Goal: Information Seeking & Learning: Compare options

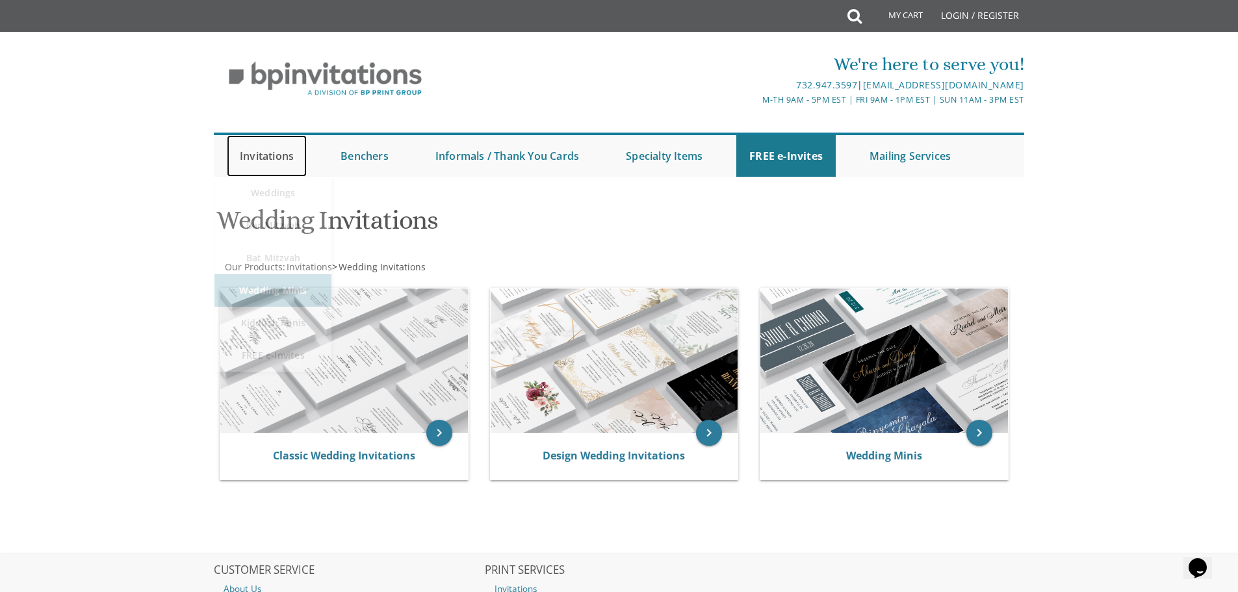
click at [262, 159] on link "Invitations" at bounding box center [267, 156] width 80 height 42
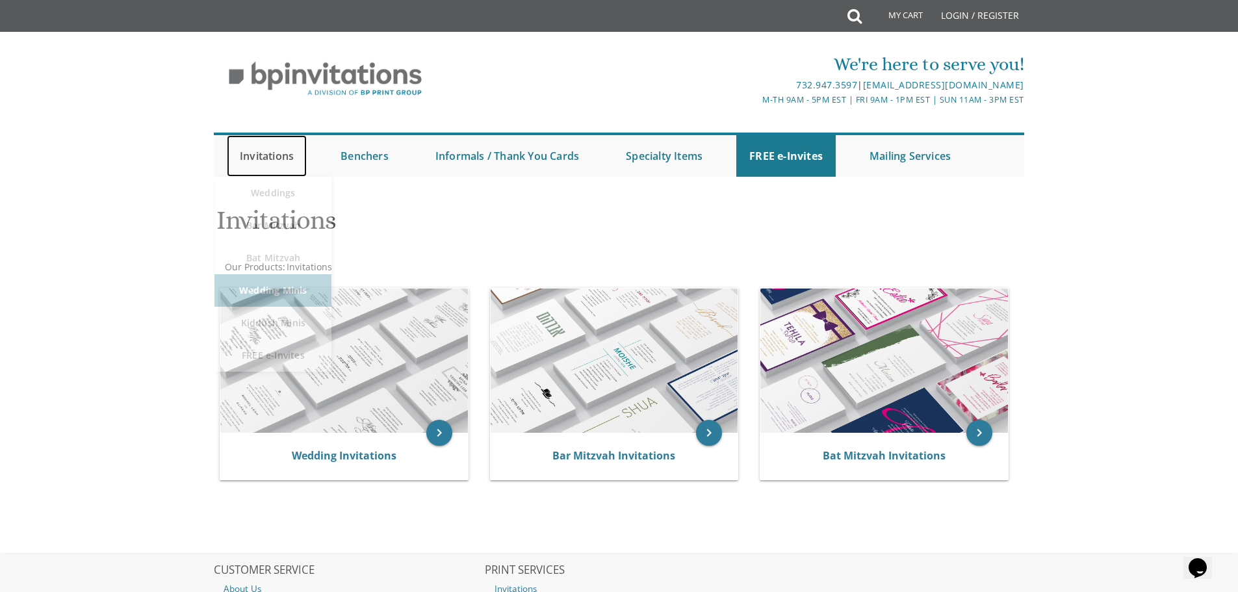
click at [275, 159] on link "Invitations" at bounding box center [267, 156] width 80 height 42
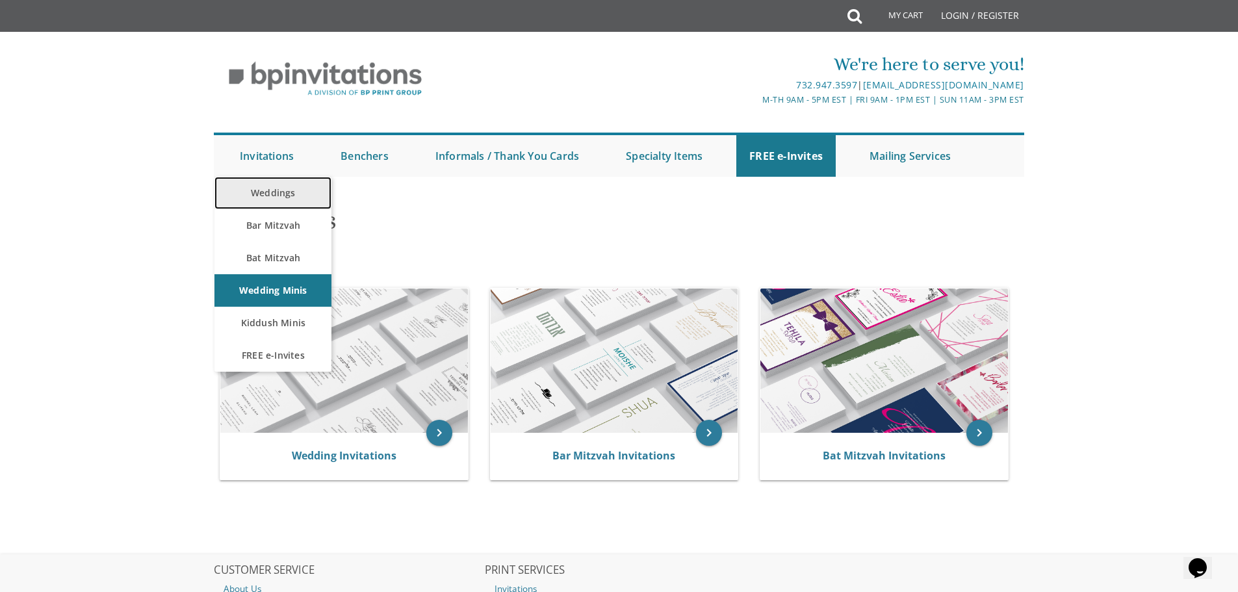
click at [280, 191] on link "Weddings" at bounding box center [272, 193] width 117 height 32
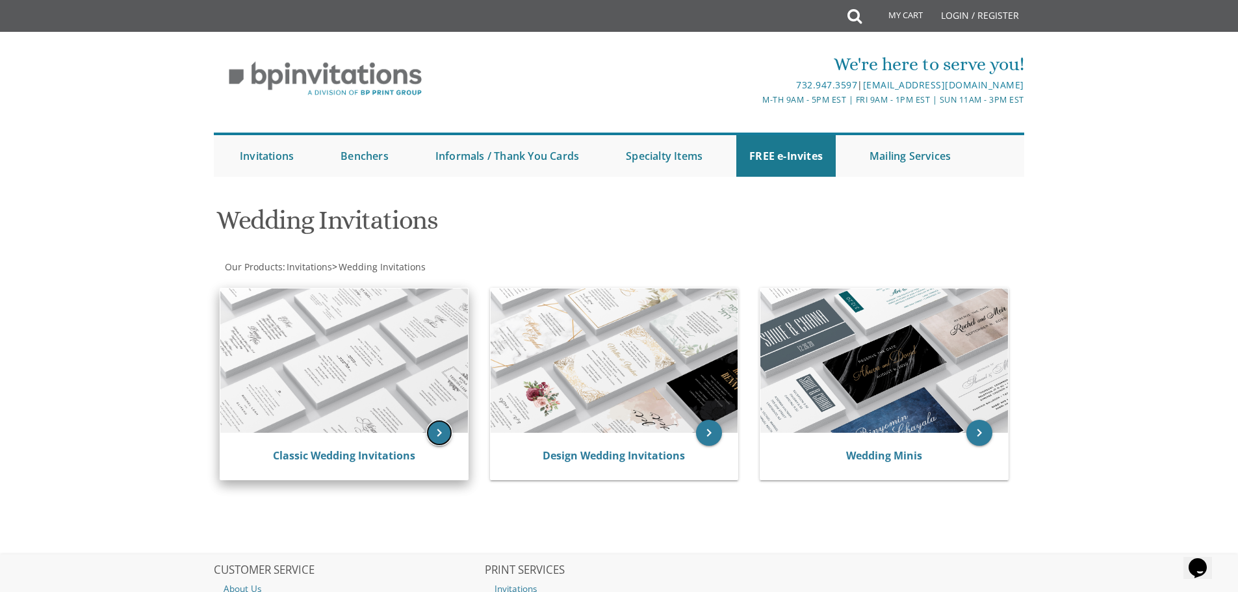
click at [444, 423] on icon "keyboard_arrow_right" at bounding box center [439, 433] width 26 height 26
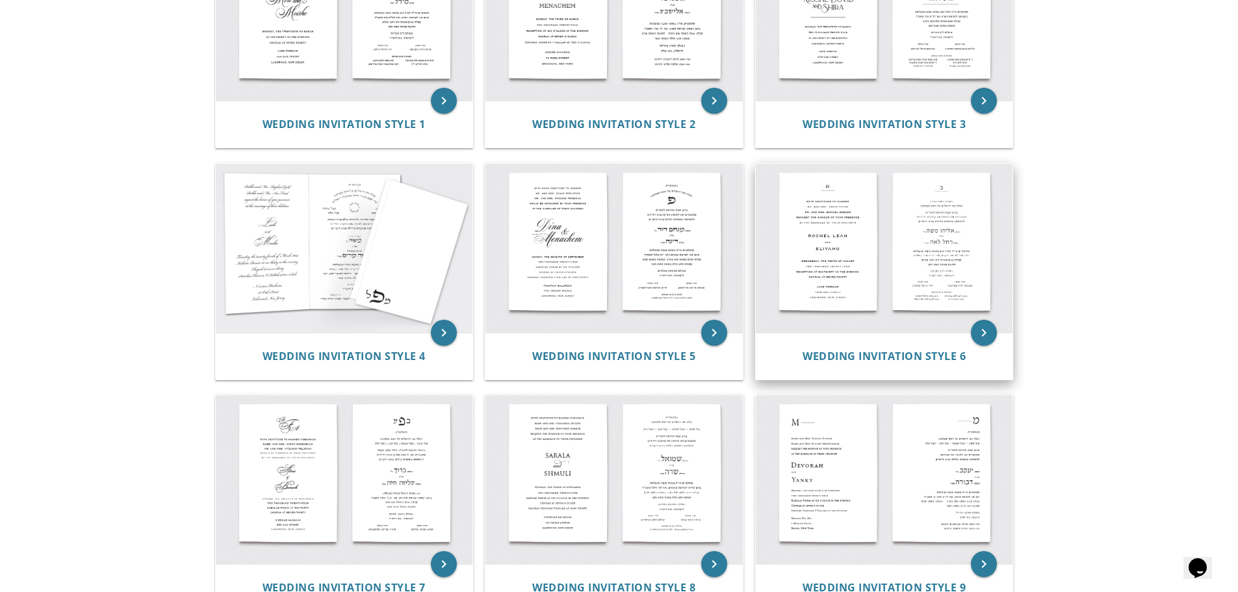
scroll to position [325, 0]
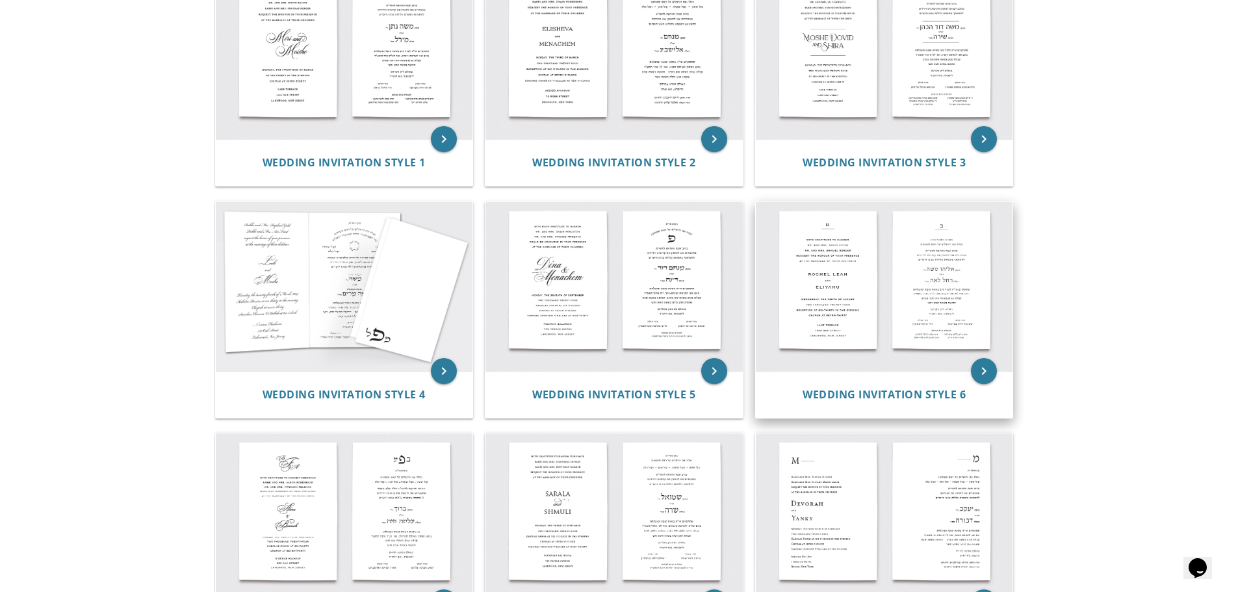
click at [929, 321] on img at bounding box center [884, 286] width 257 height 169
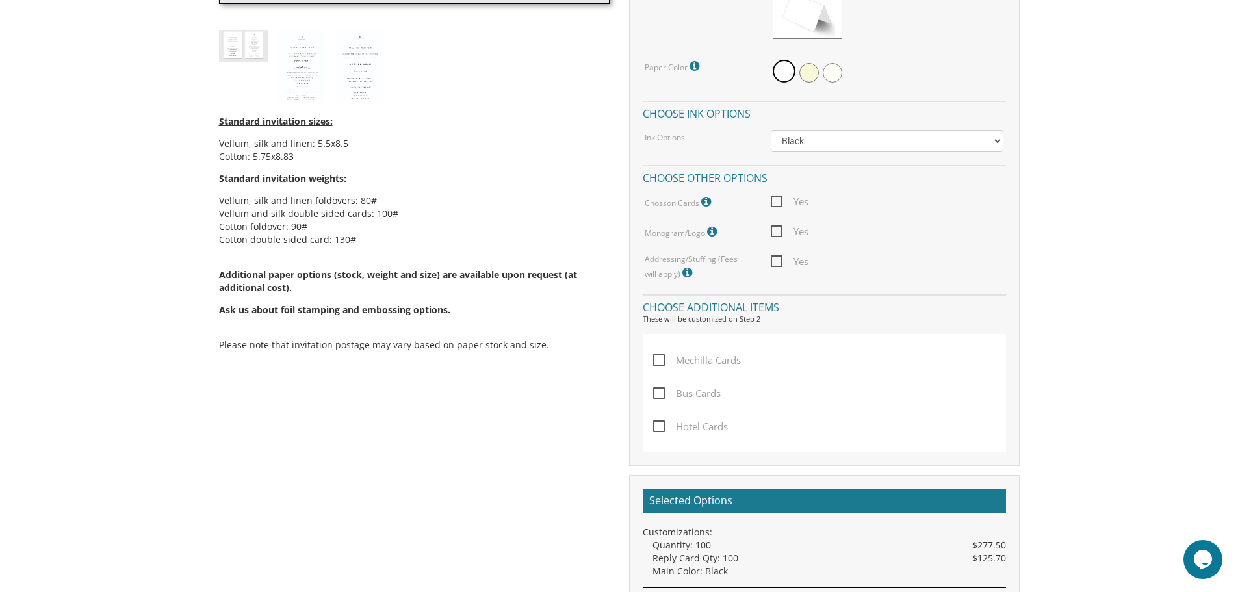
scroll to position [325, 0]
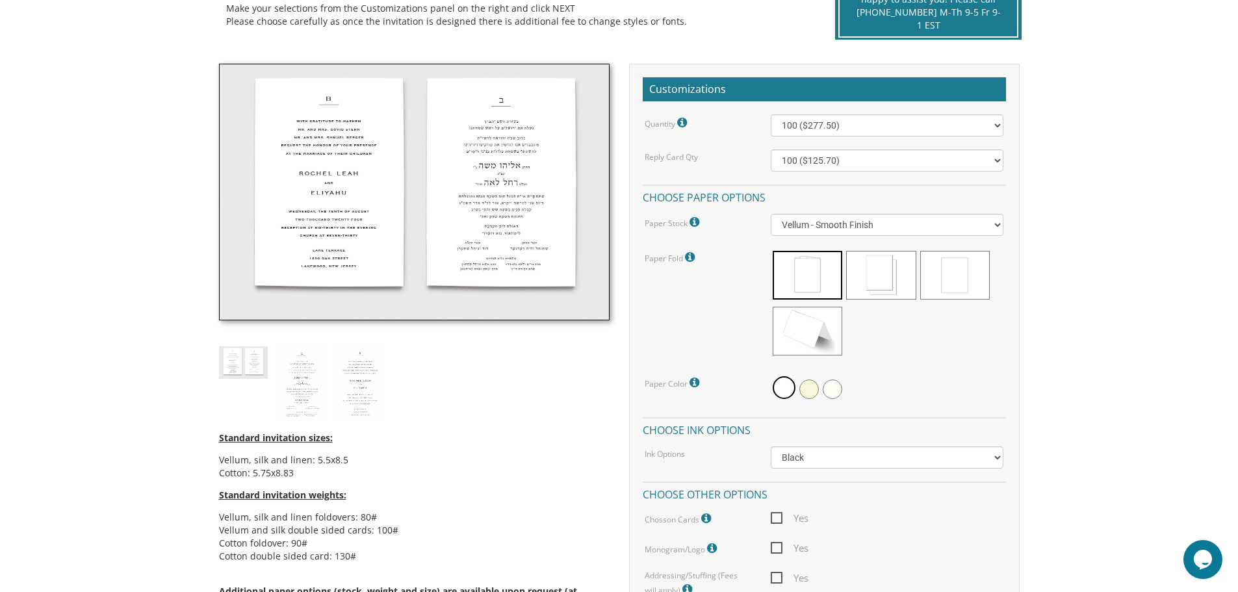
click at [506, 235] on img at bounding box center [414, 192] width 391 height 257
click at [293, 381] on img at bounding box center [302, 383] width 49 height 75
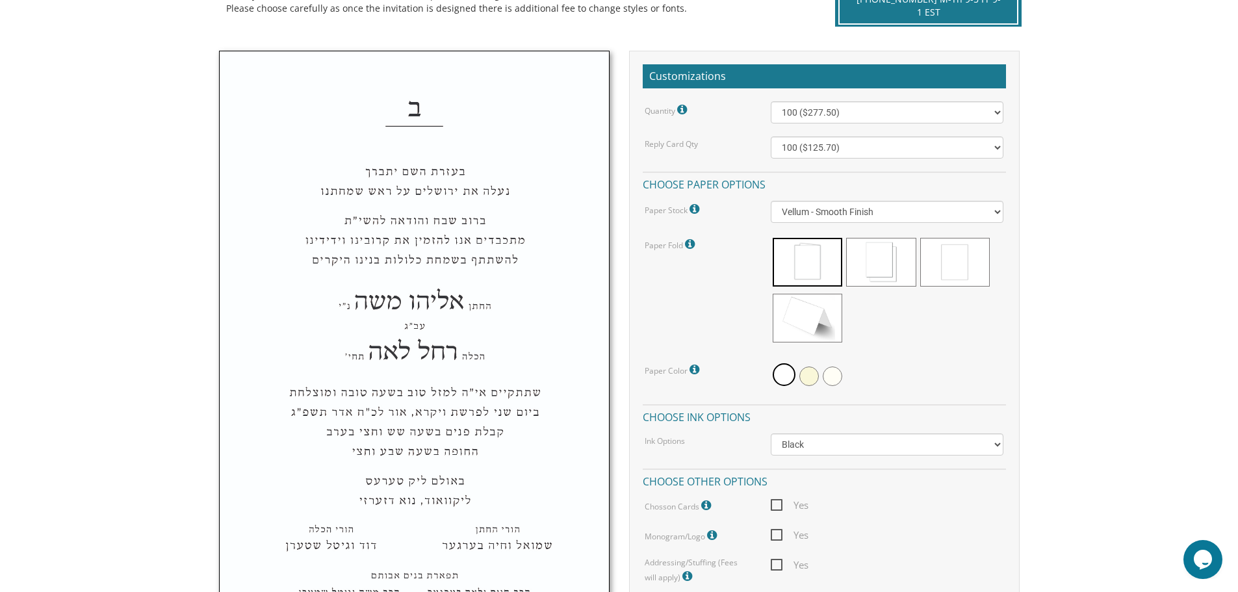
scroll to position [0, 0]
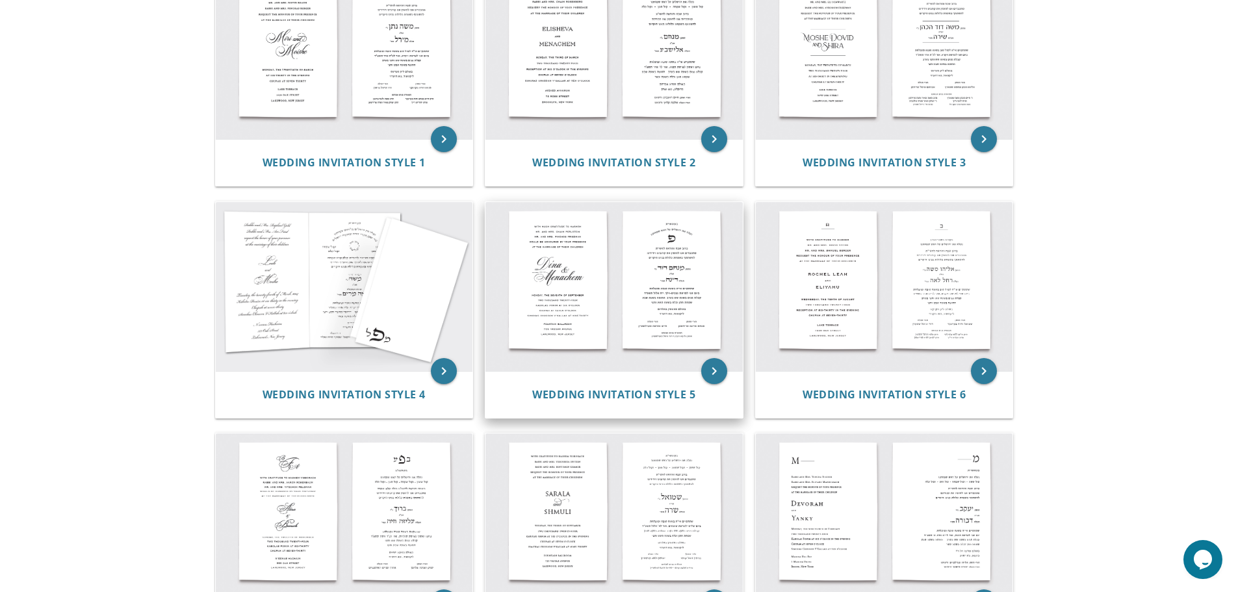
click at [694, 326] on img at bounding box center [613, 286] width 257 height 169
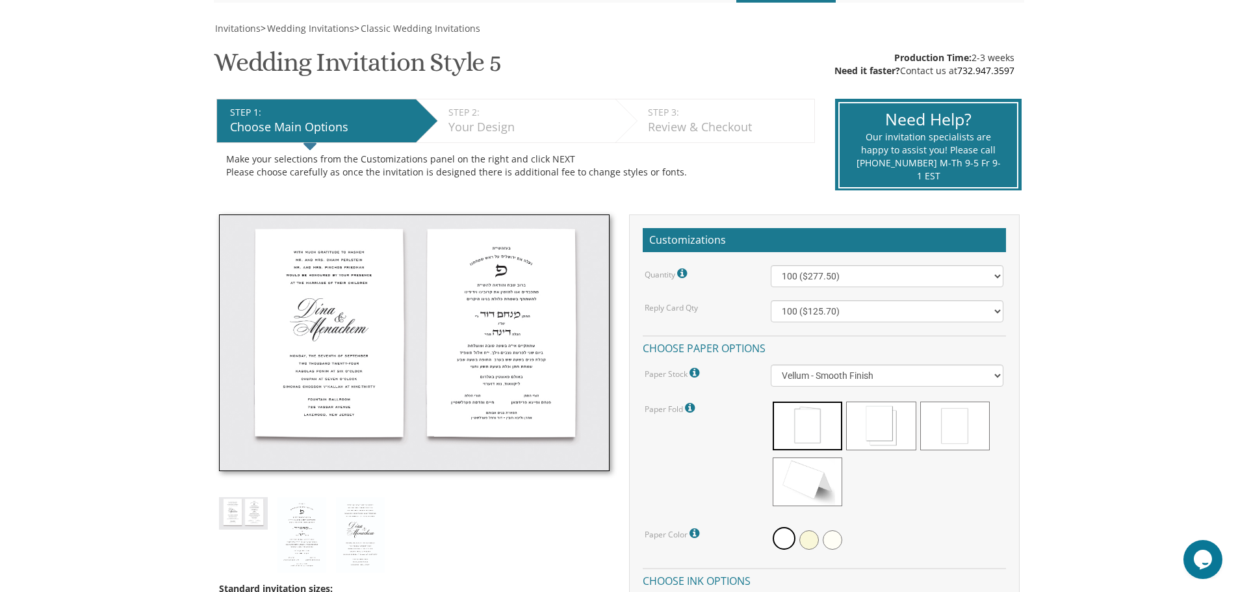
scroll to position [325, 0]
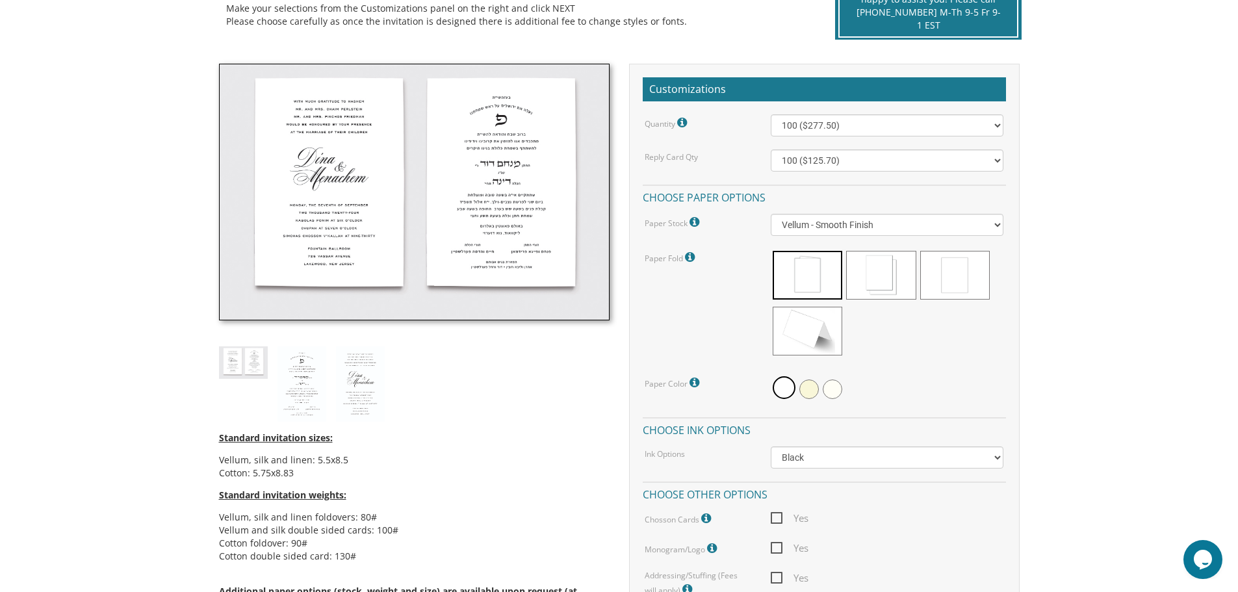
click at [524, 249] on img at bounding box center [414, 192] width 391 height 257
click at [281, 372] on img at bounding box center [302, 383] width 49 height 75
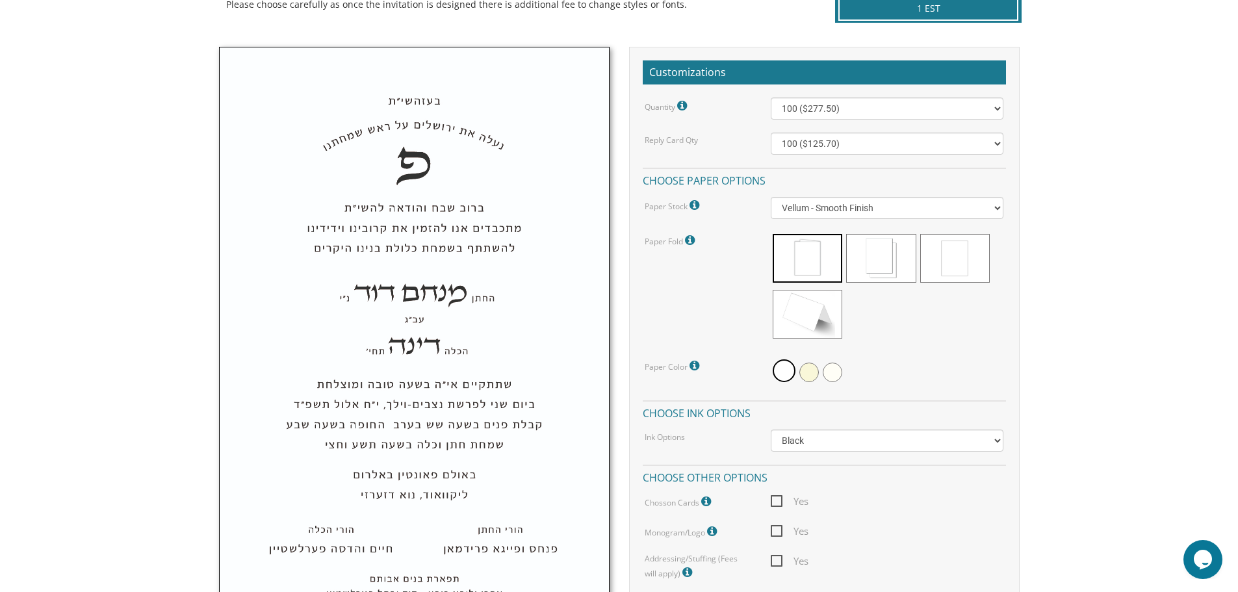
scroll to position [130, 0]
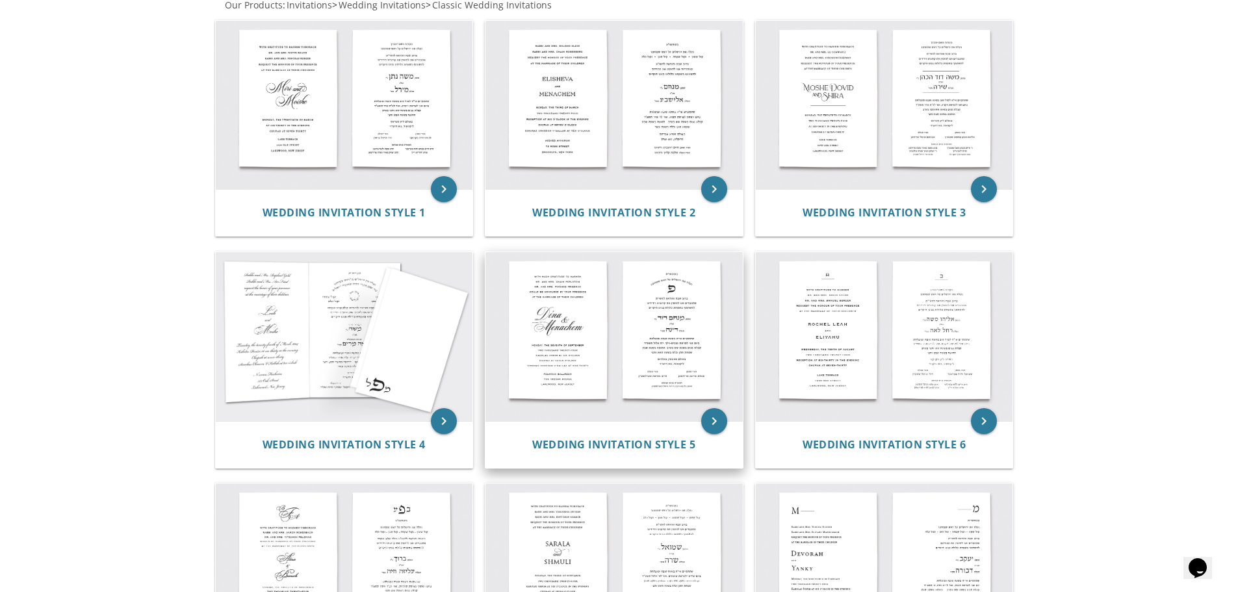
scroll to position [260, 0]
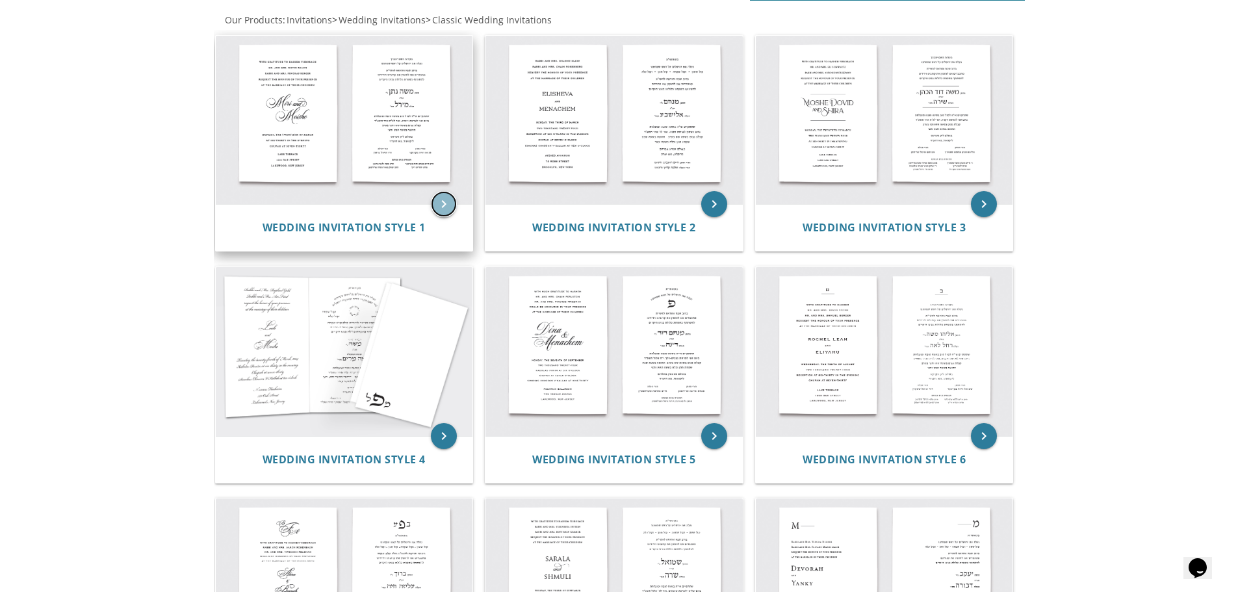
click at [439, 204] on icon "keyboard_arrow_right" at bounding box center [444, 204] width 26 height 26
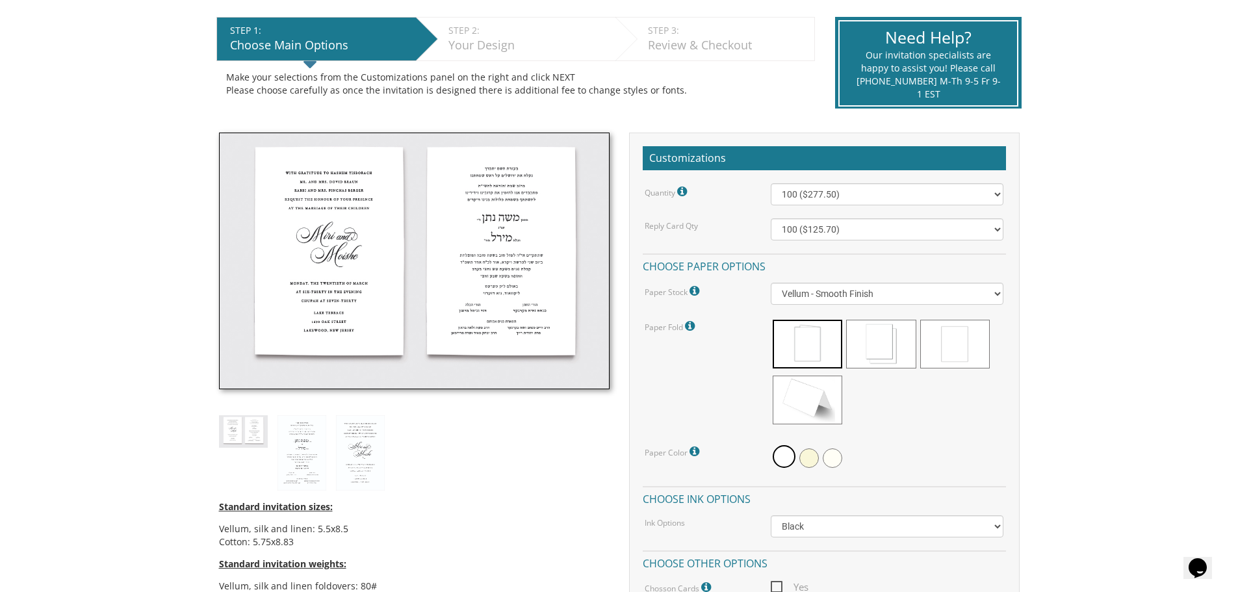
scroll to position [260, 0]
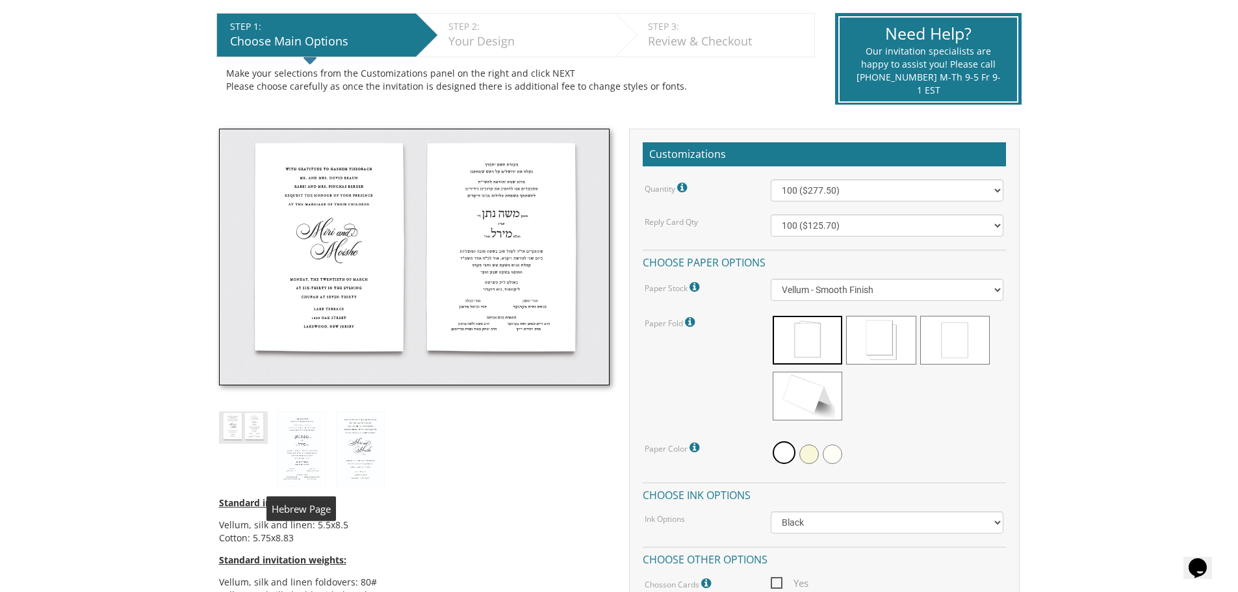
click at [296, 430] on img at bounding box center [302, 448] width 49 height 75
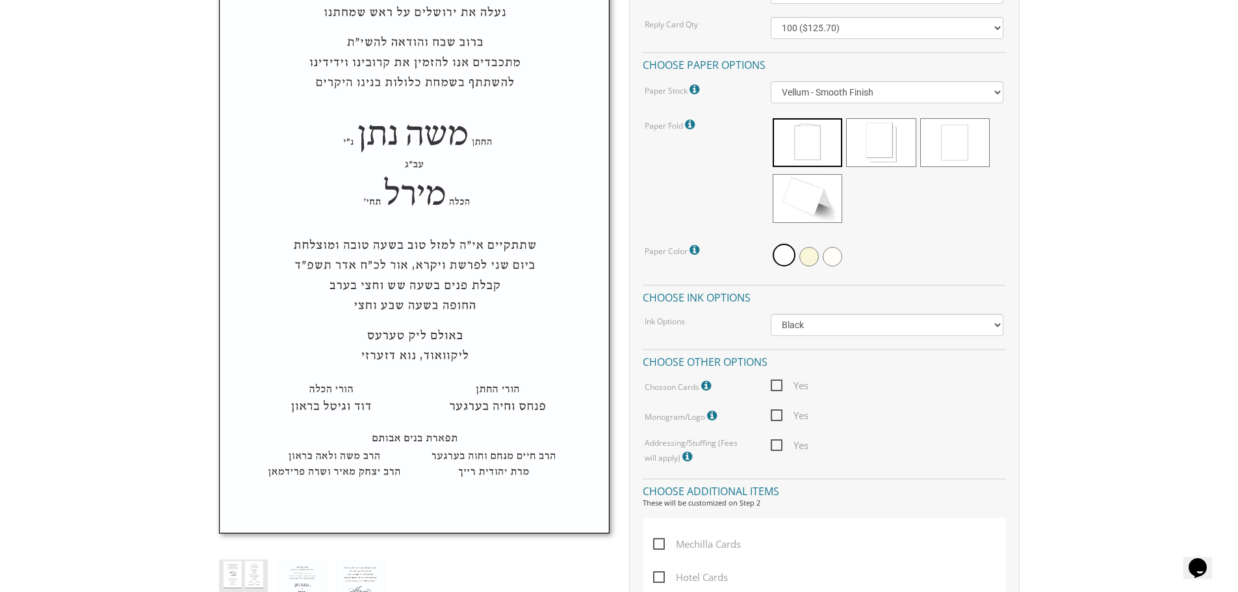
scroll to position [455, 0]
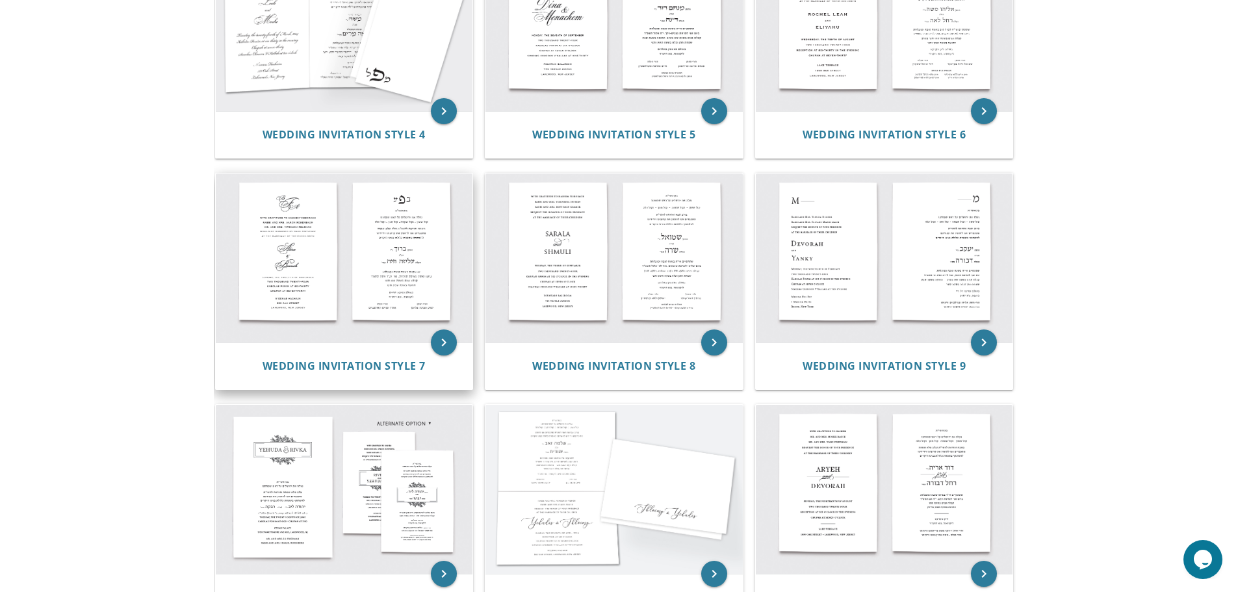
scroll to position [455, 0]
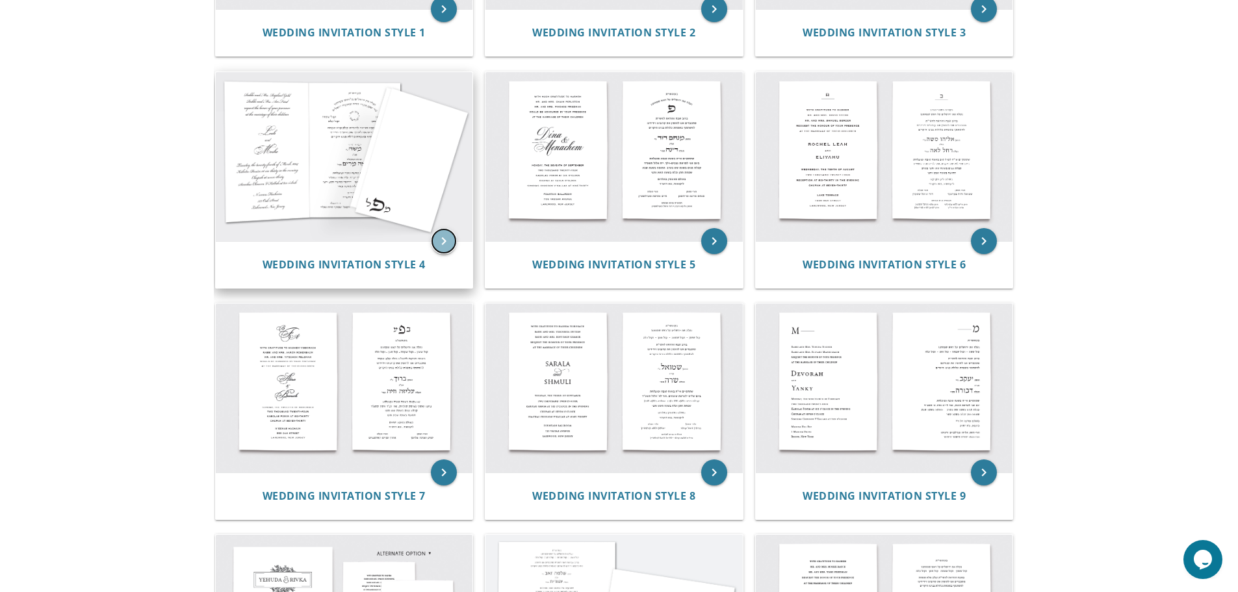
click at [445, 239] on icon "keyboard_arrow_right" at bounding box center [444, 241] width 26 height 26
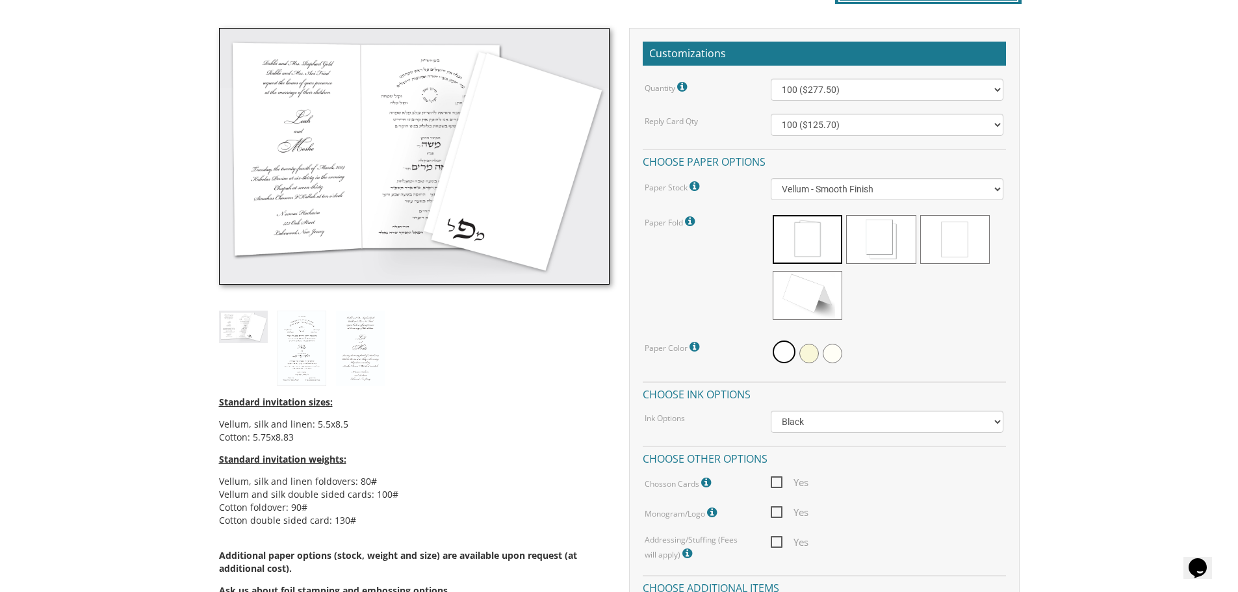
scroll to position [390, 0]
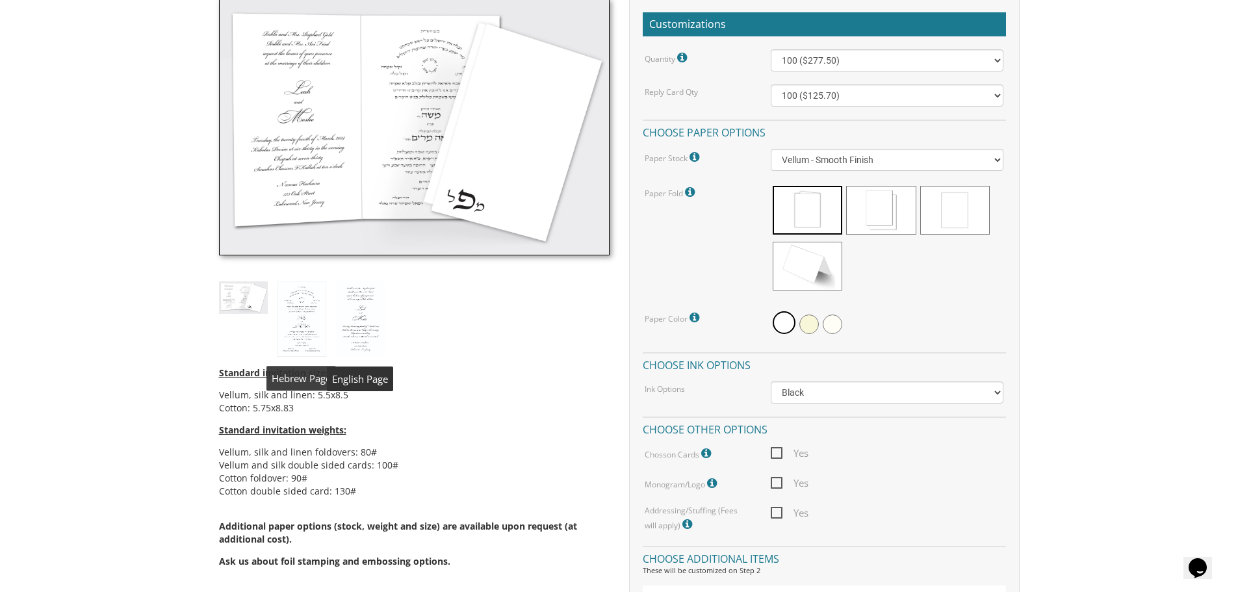
click at [315, 333] on img at bounding box center [302, 318] width 49 height 75
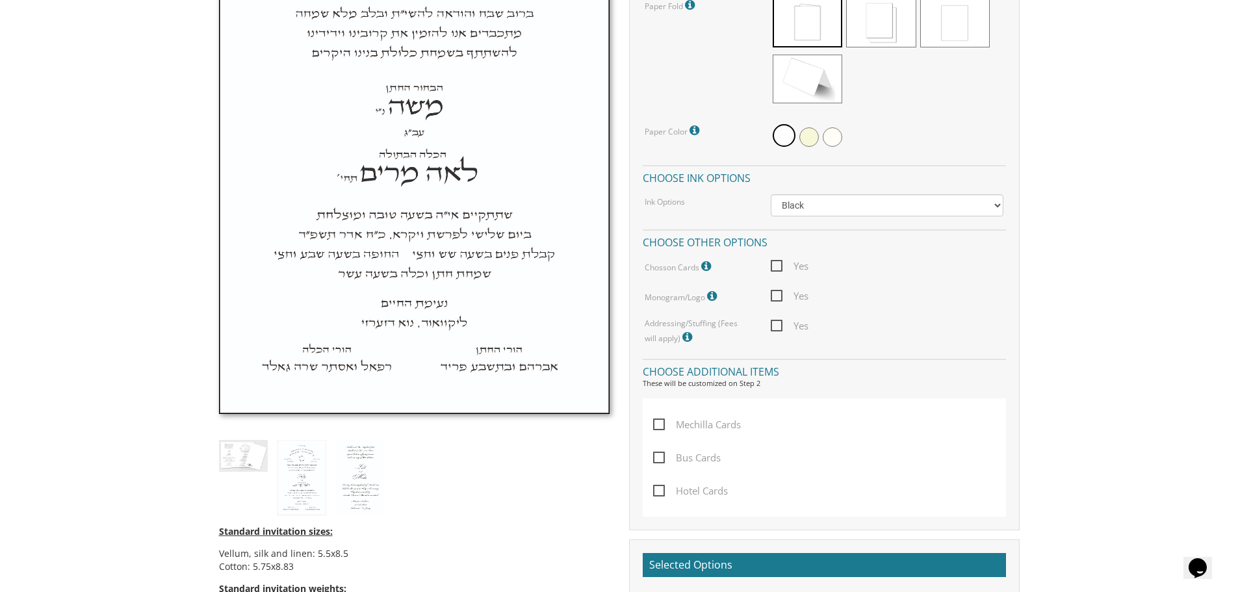
scroll to position [585, 0]
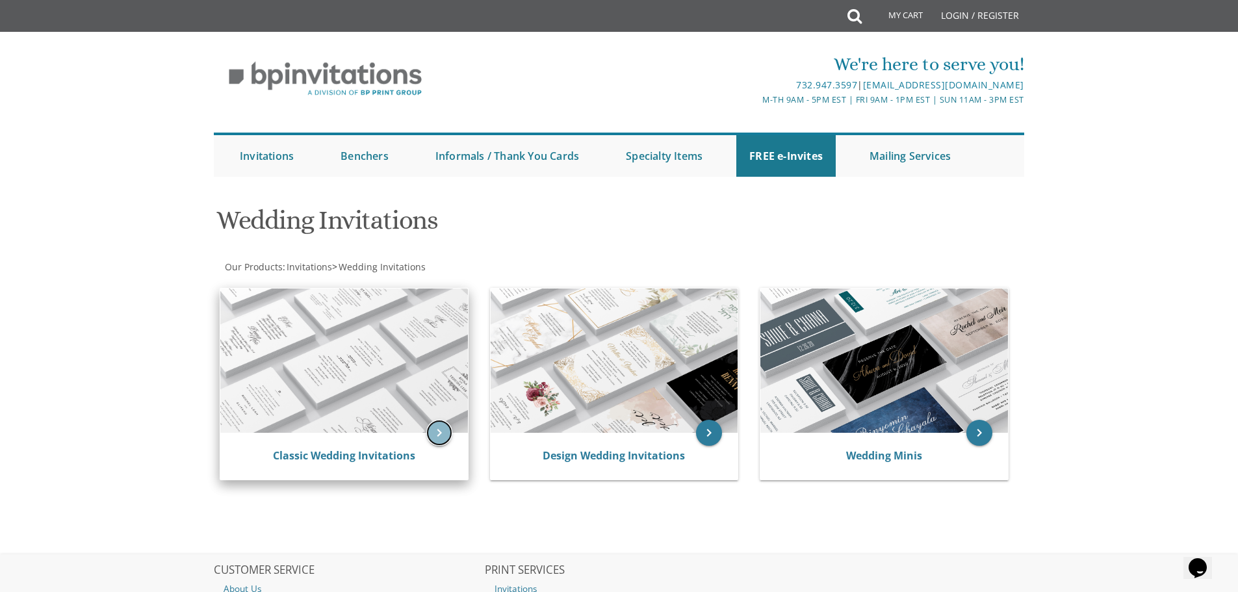
click at [431, 423] on icon "keyboard_arrow_right" at bounding box center [439, 433] width 26 height 26
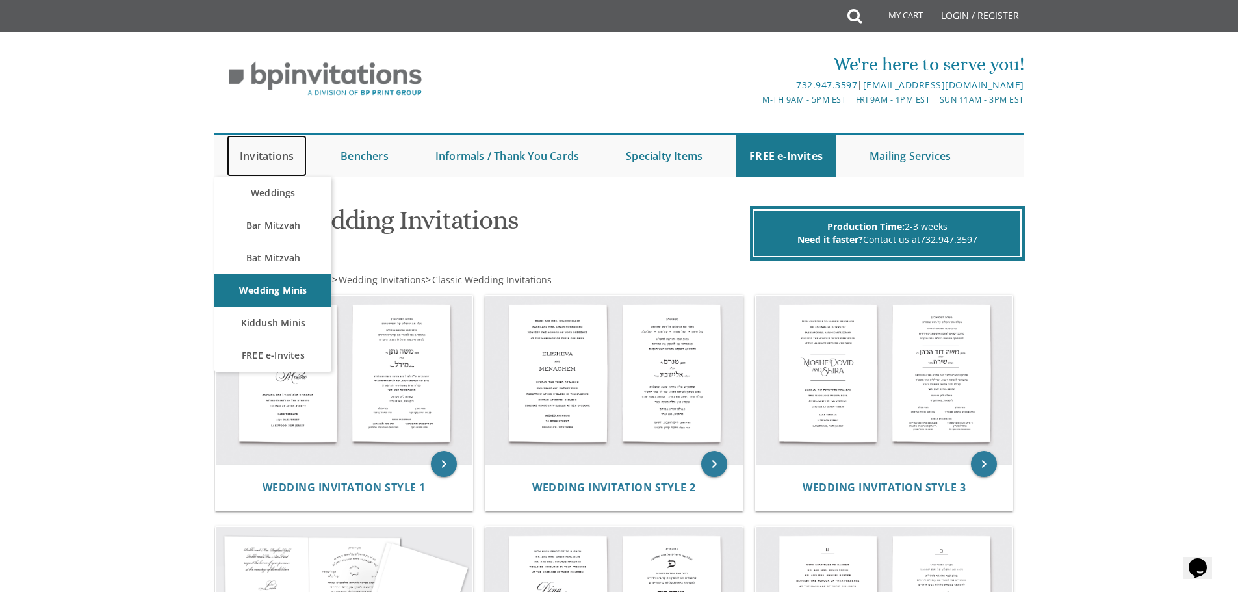
click at [259, 157] on link "Invitations" at bounding box center [267, 156] width 80 height 42
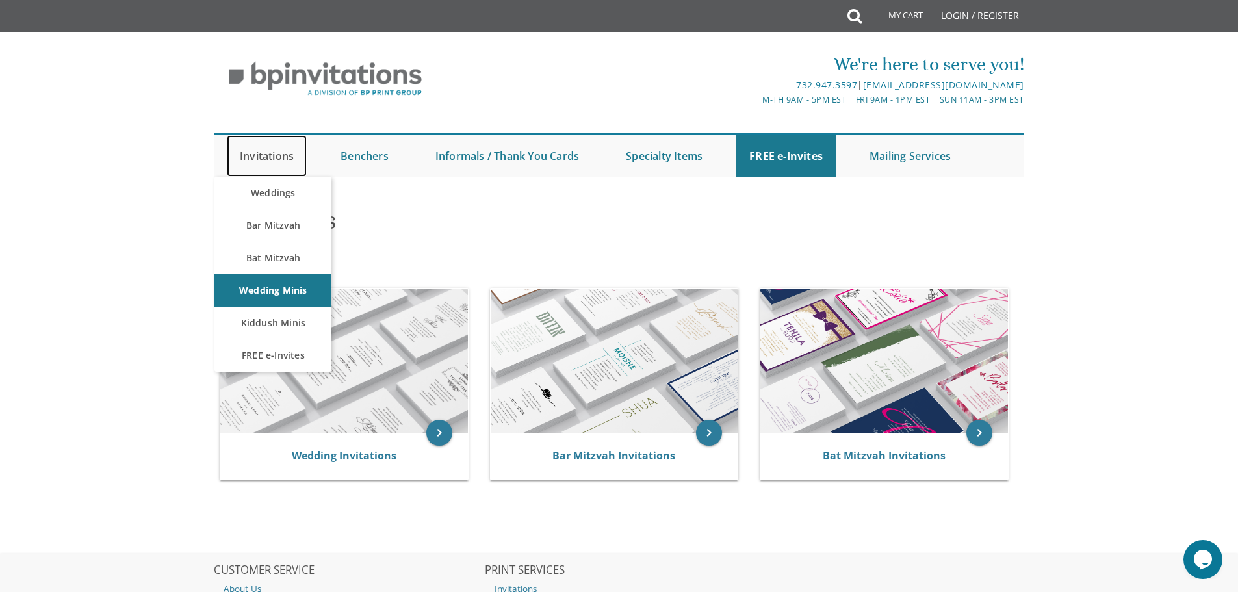
click at [265, 157] on link "Invitations" at bounding box center [267, 156] width 80 height 42
click at [271, 190] on link "Weddings" at bounding box center [272, 193] width 117 height 32
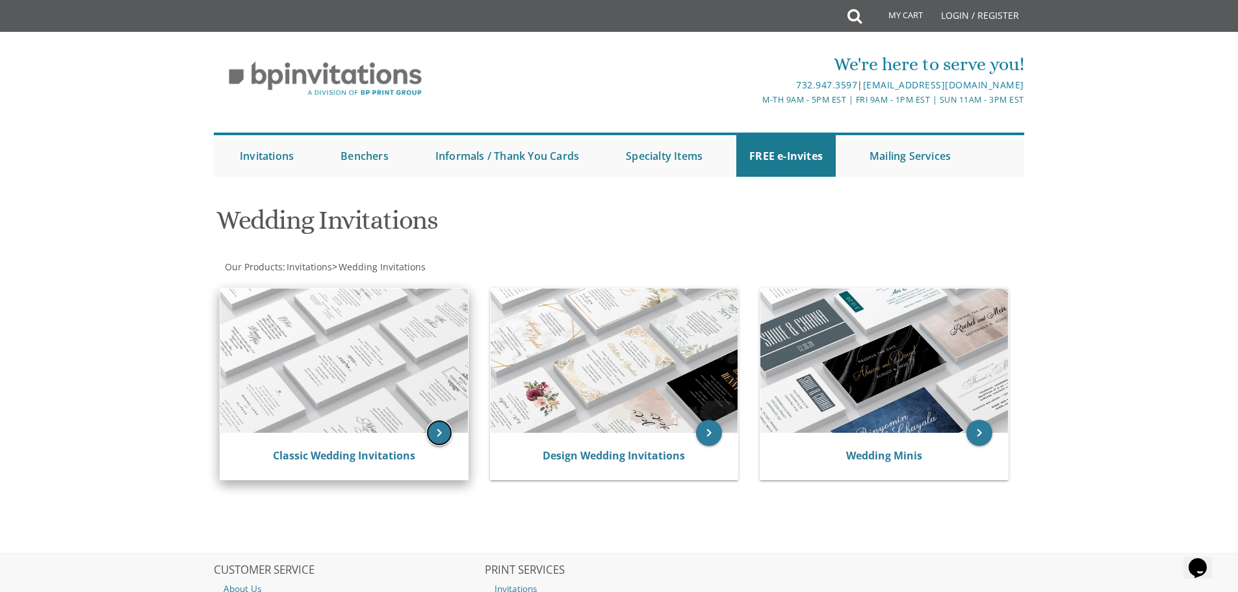
click at [437, 429] on icon "keyboard_arrow_right" at bounding box center [439, 433] width 26 height 26
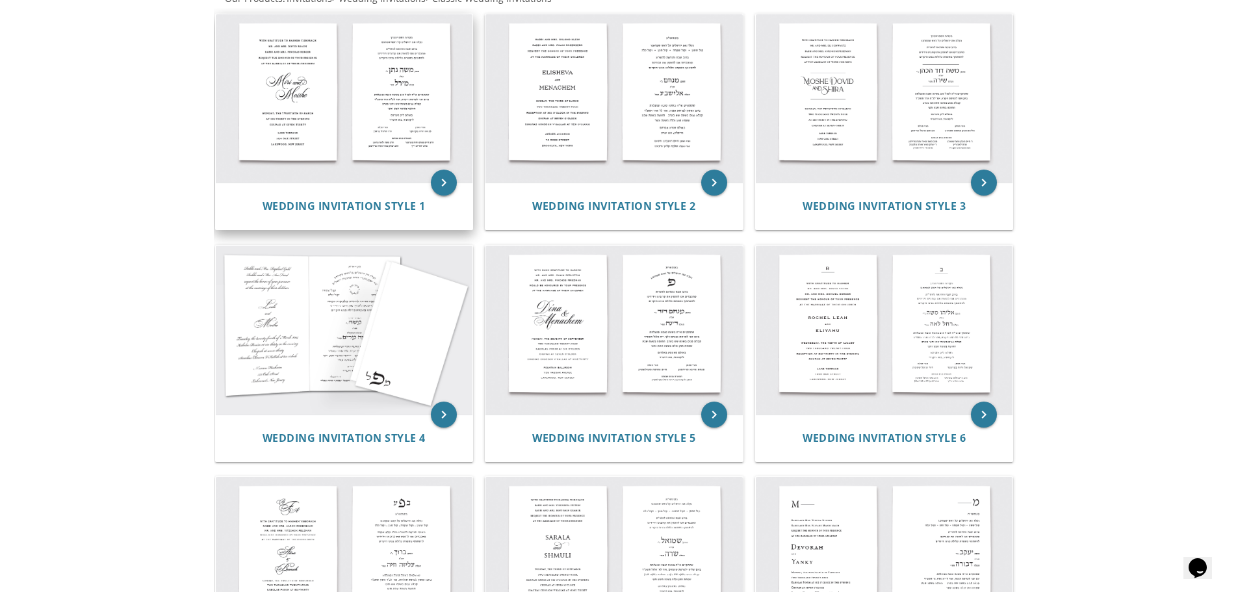
scroll to position [325, 0]
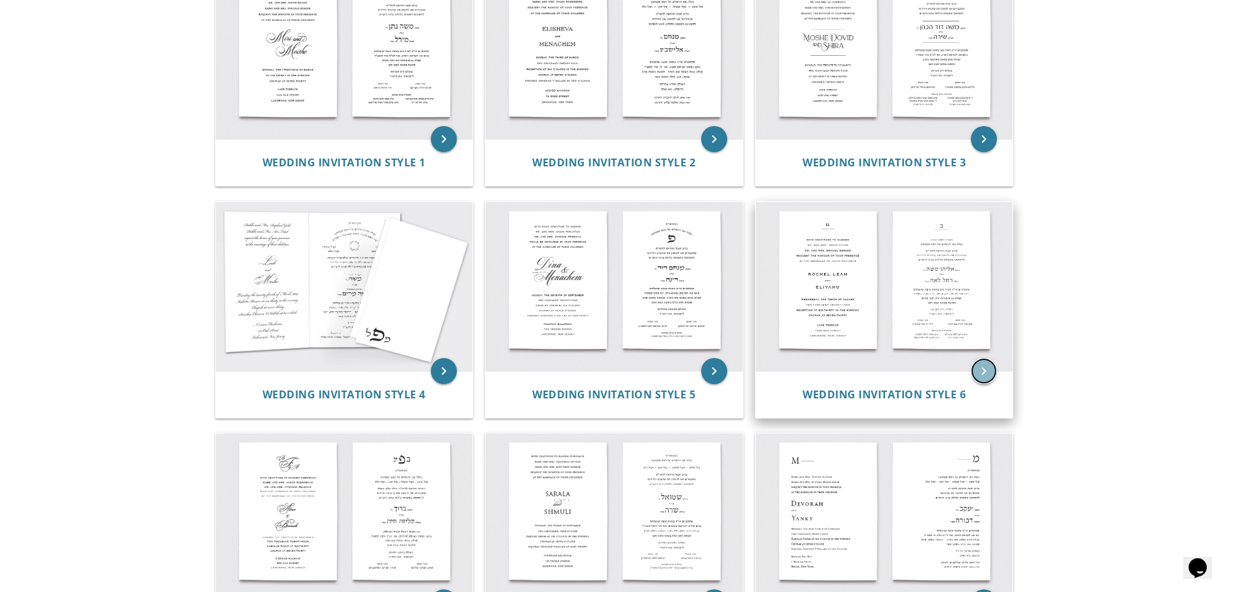
click at [984, 367] on icon "keyboard_arrow_right" at bounding box center [984, 371] width 26 height 26
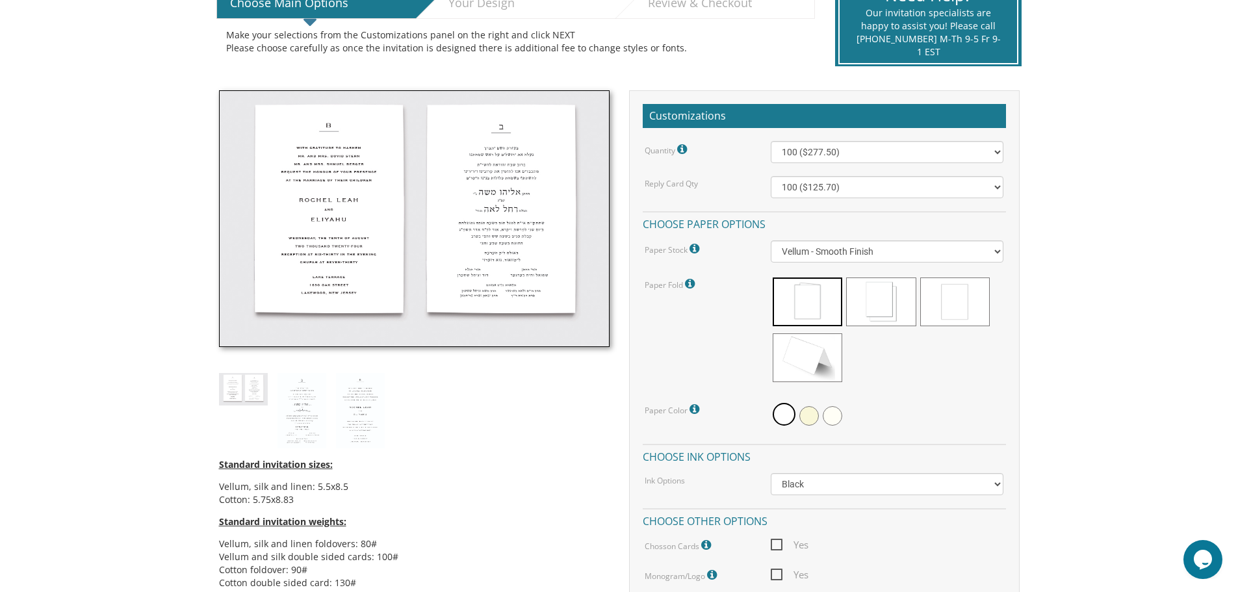
scroll to position [325, 0]
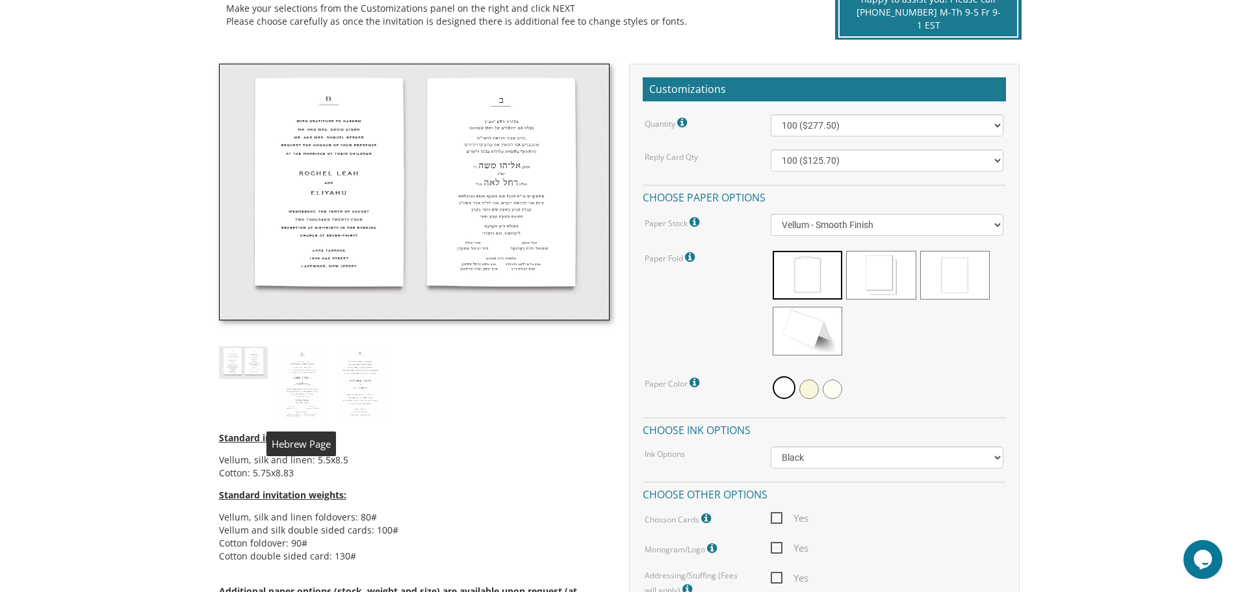
click at [315, 370] on img at bounding box center [302, 383] width 49 height 75
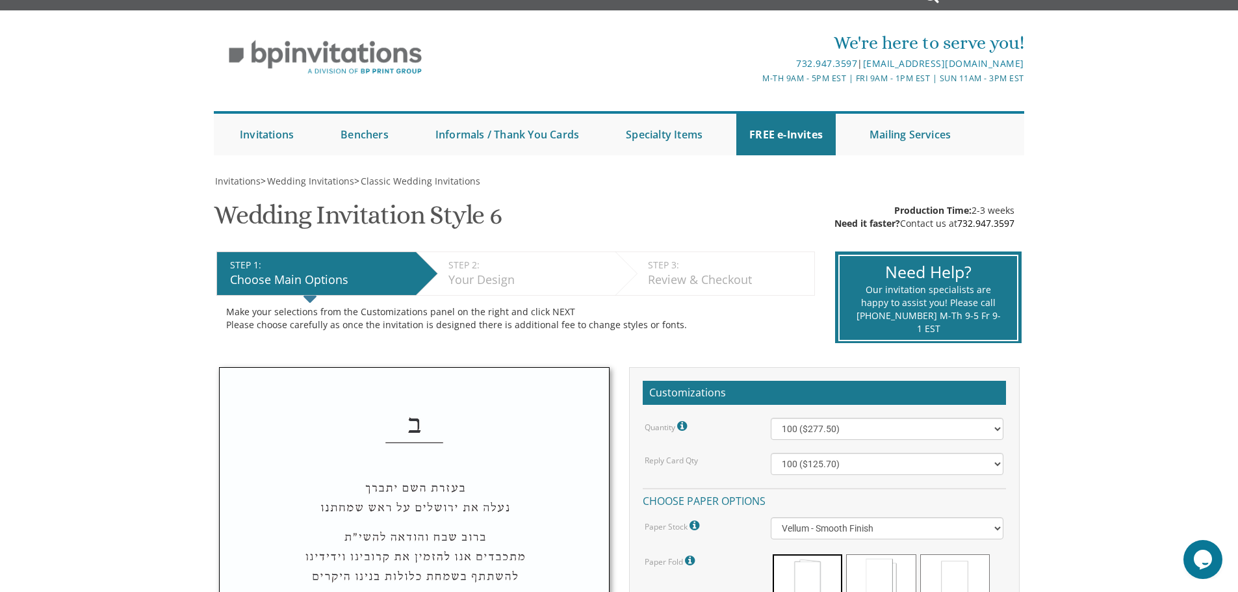
scroll to position [0, 0]
